Goal: Navigation & Orientation: Find specific page/section

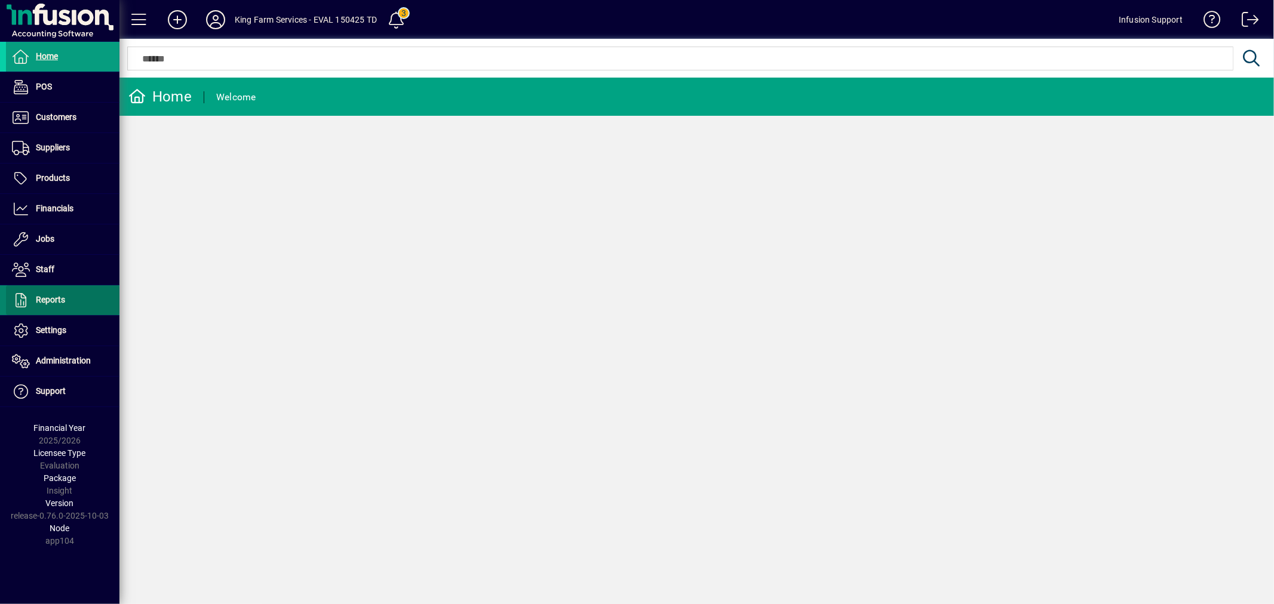
click at [91, 303] on span at bounding box center [62, 300] width 113 height 29
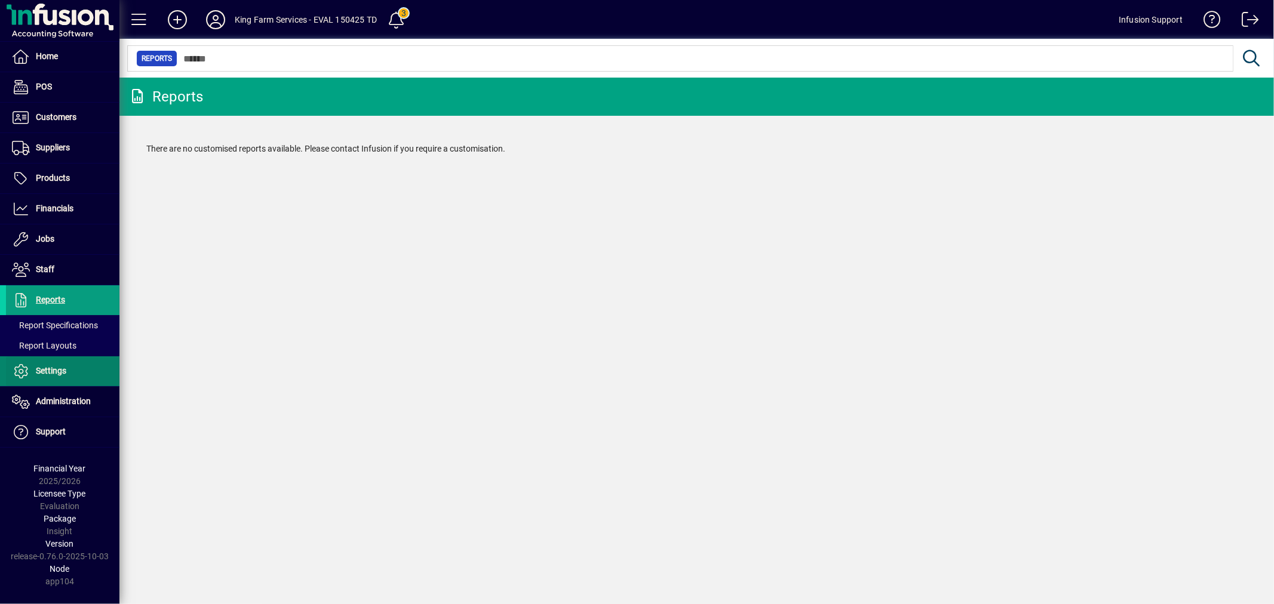
click at [74, 371] on span at bounding box center [62, 371] width 113 height 29
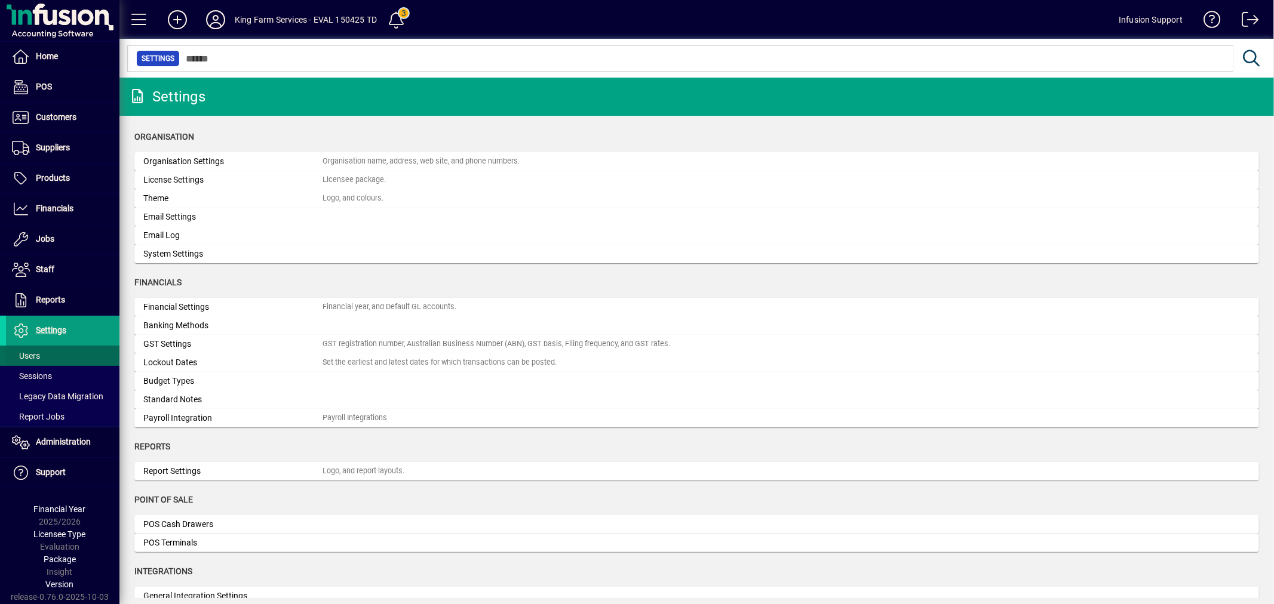
click at [51, 357] on span at bounding box center [62, 356] width 113 height 29
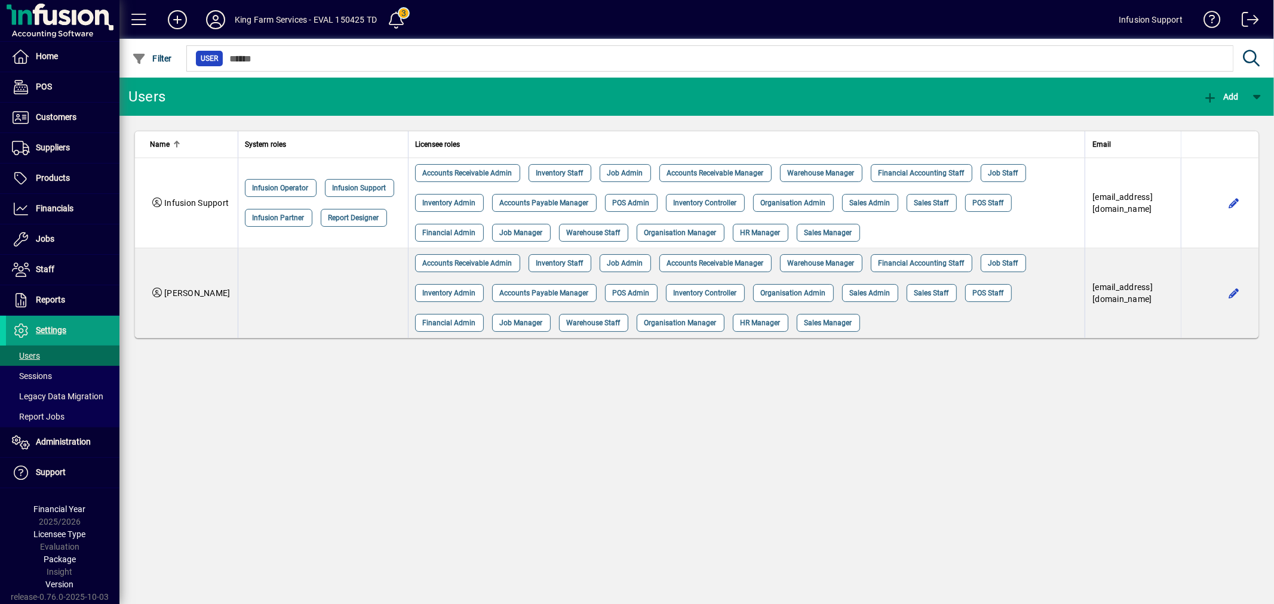
click at [271, 385] on div "Users Add Name System roles Licensee roles Email Infusion Support Infusion Oper…" at bounding box center [696, 341] width 1154 height 527
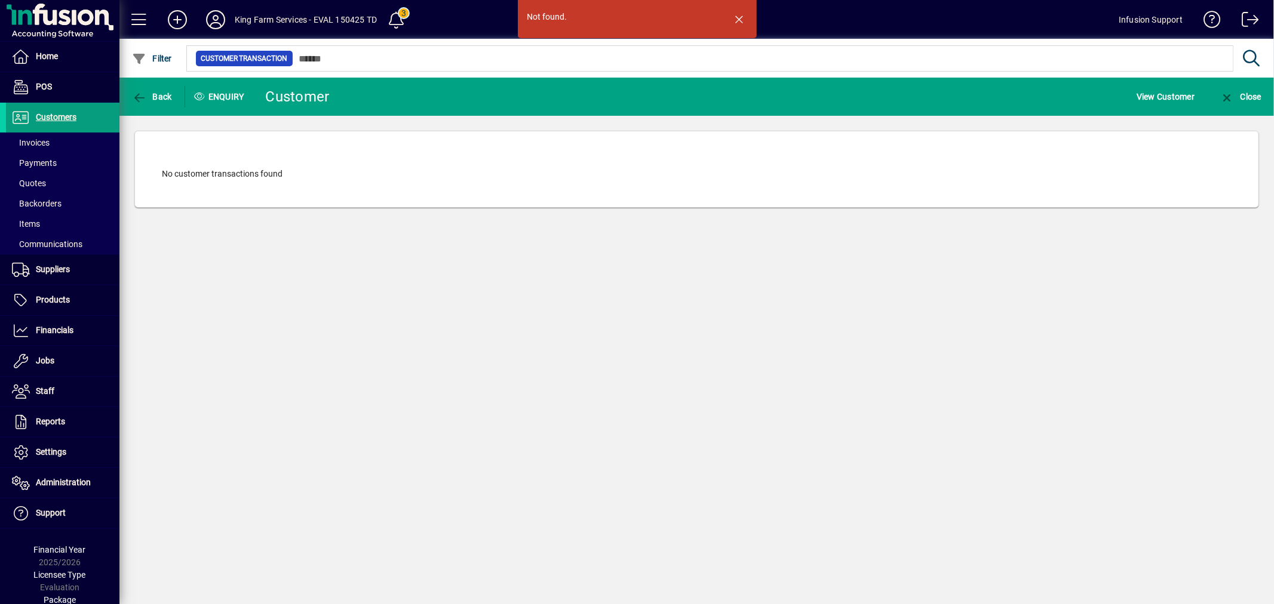
drag, startPoint x: 426, startPoint y: 351, endPoint x: 426, endPoint y: 129, distance: 222.2
click at [430, 332] on div "Not found. Back Enquiry Customer View Customer Close No customer transactions f…" at bounding box center [696, 341] width 1154 height 527
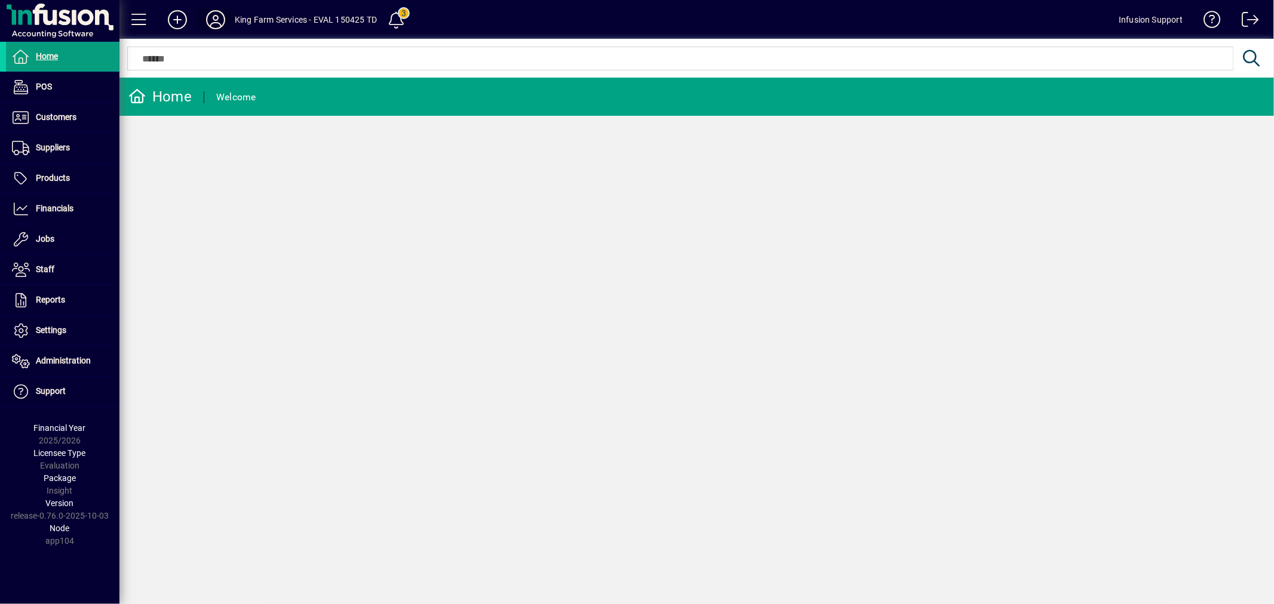
click at [220, 14] on icon at bounding box center [216, 19] width 24 height 19
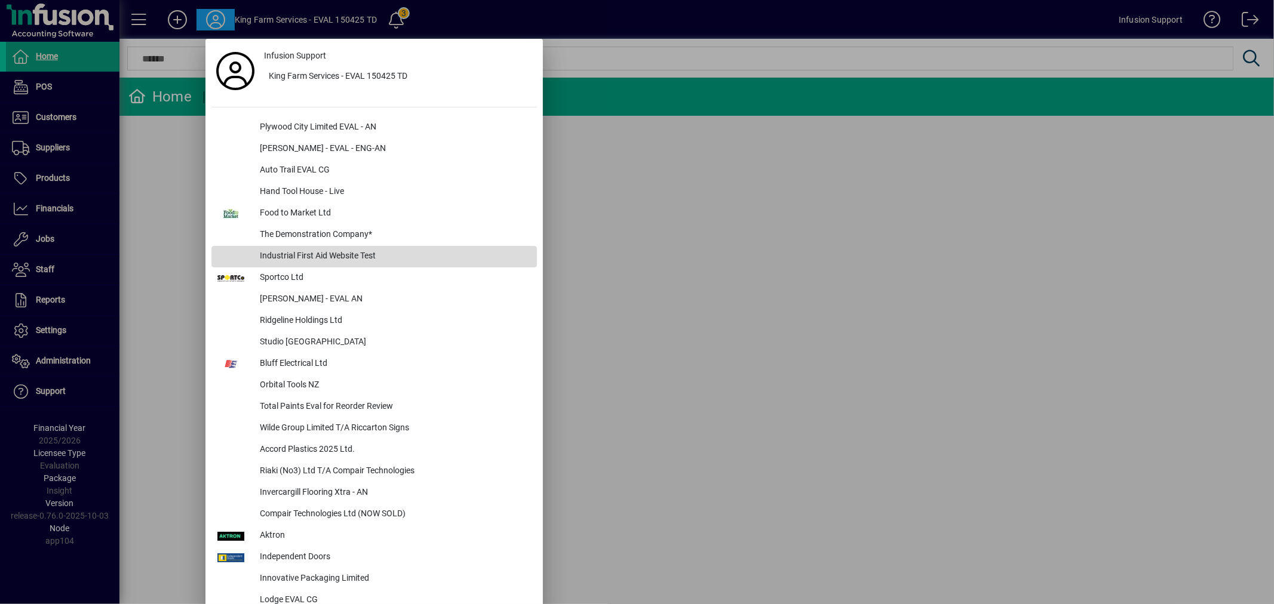
click at [392, 253] on div "Industrial First Aid Website Test" at bounding box center [393, 257] width 287 height 22
